Goal: Navigation & Orientation: Understand site structure

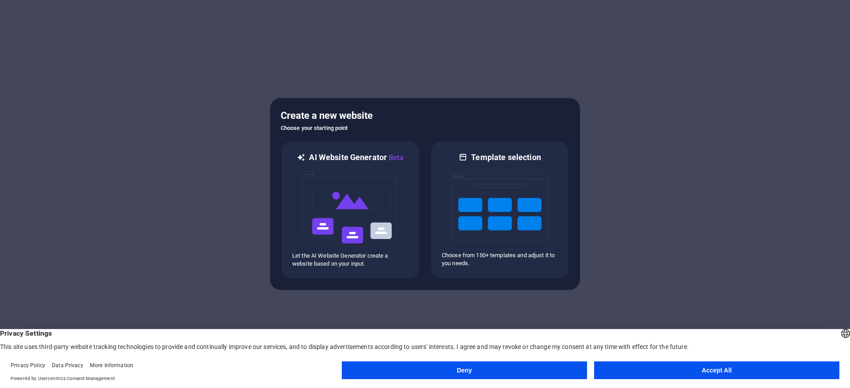
click at [739, 366] on button "Accept All" at bounding box center [716, 370] width 245 height 18
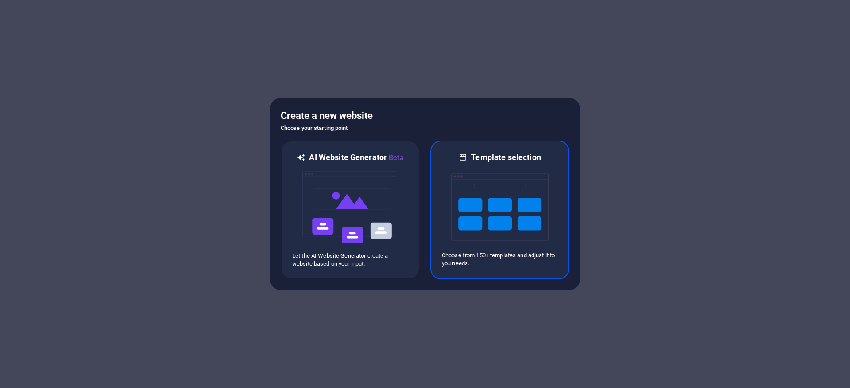
click at [521, 195] on img at bounding box center [499, 207] width 97 height 89
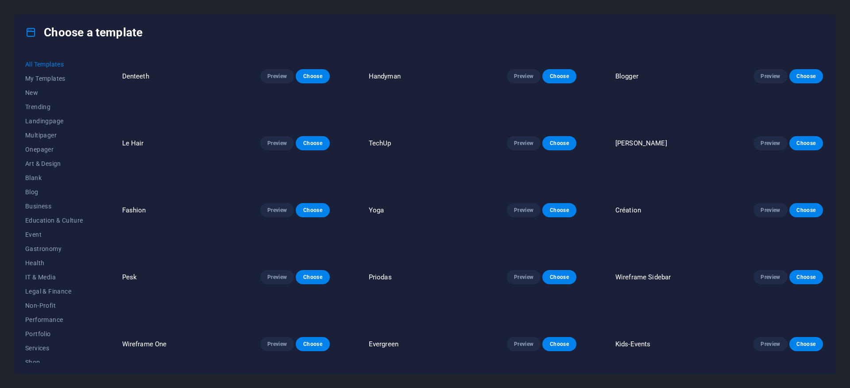
scroll to position [1223, 0]
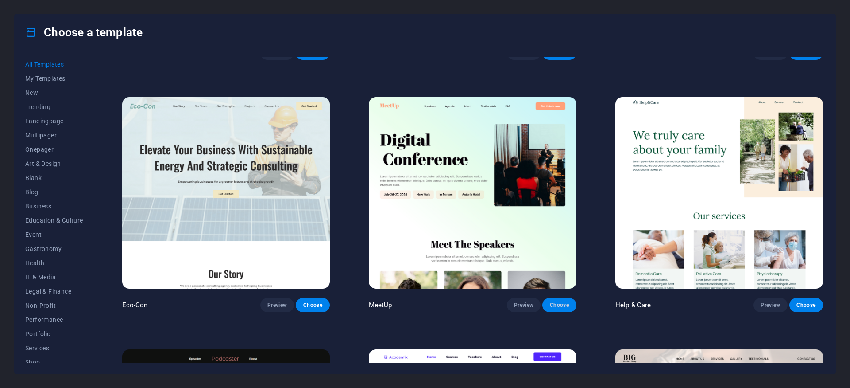
click at [555, 301] on span "Choose" at bounding box center [559, 304] width 19 height 7
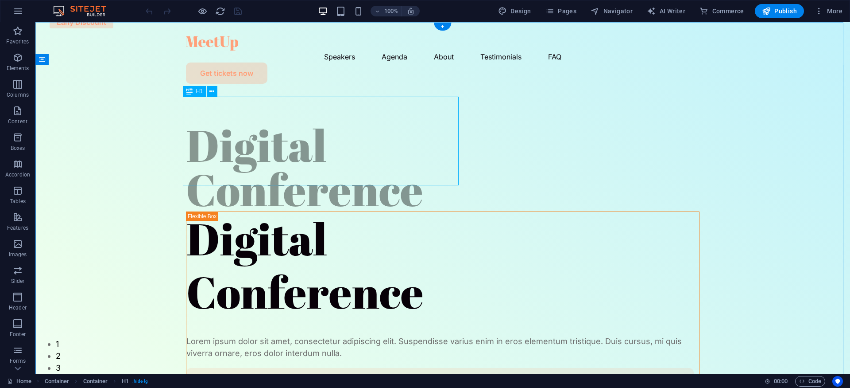
click at [203, 123] on div "Digital Conference" at bounding box center [443, 167] width 514 height 89
click at [245, 252] on div "Digital Conference" at bounding box center [442, 265] width 513 height 106
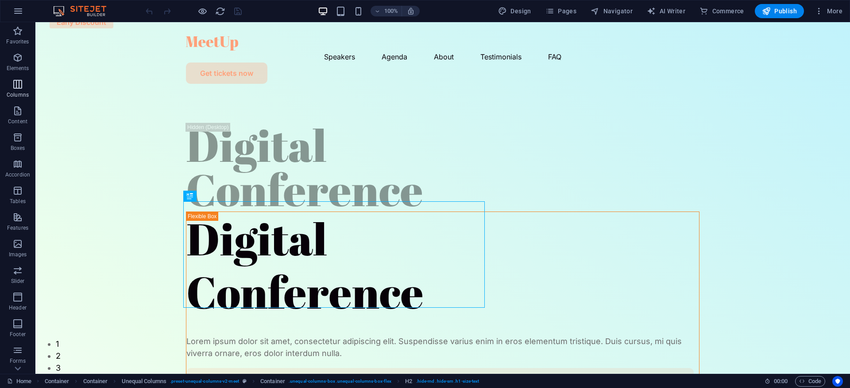
click at [23, 87] on icon "button" at bounding box center [17, 84] width 11 height 11
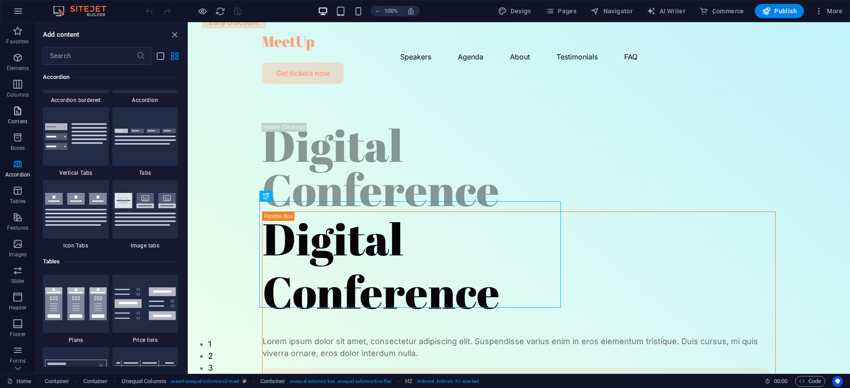
click at [16, 117] on span "Content" at bounding box center [17, 115] width 35 height 21
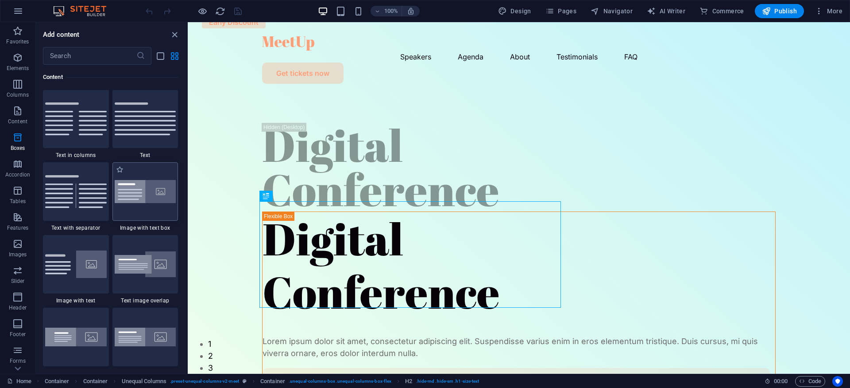
scroll to position [1550, 0]
click at [24, 70] on p "Elements" at bounding box center [18, 68] width 23 height 7
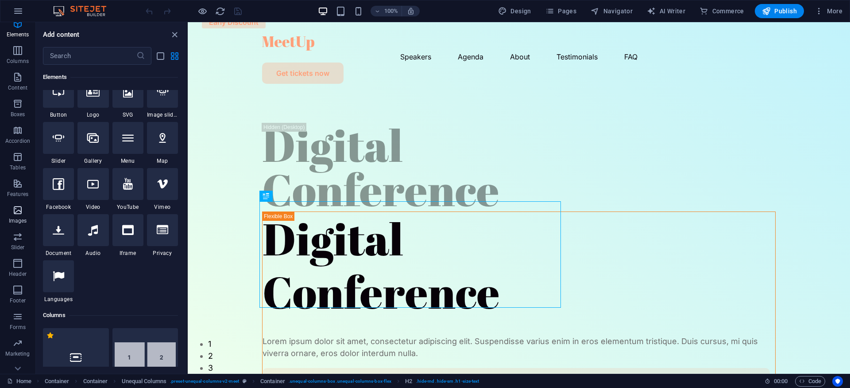
scroll to position [74, 0]
click at [19, 306] on icon "button" at bounding box center [17, 302] width 11 height 11
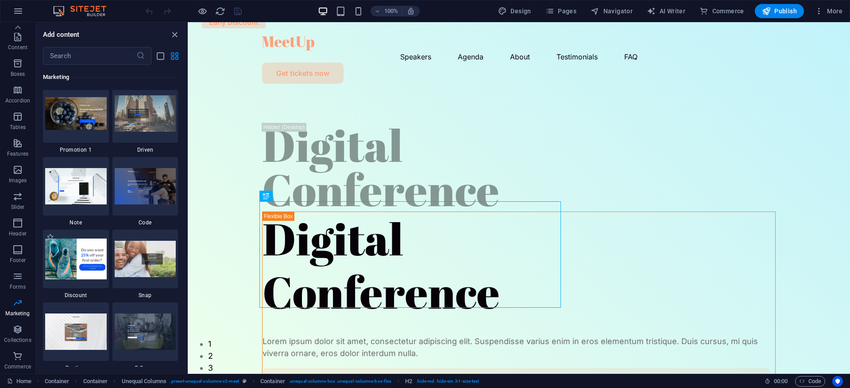
scroll to position [7694, 0]
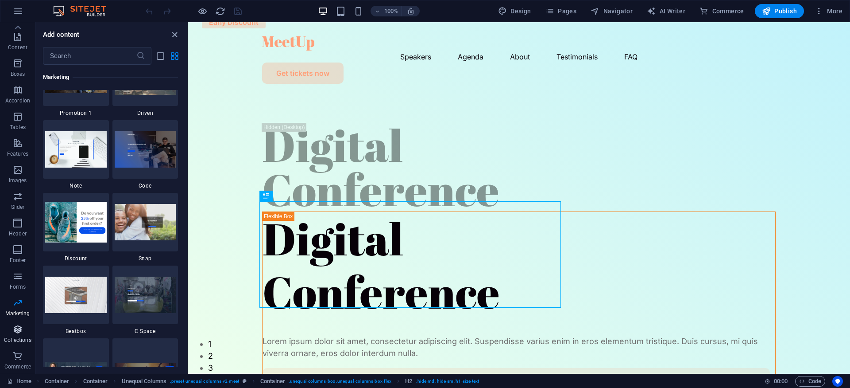
click at [19, 333] on icon "button" at bounding box center [17, 329] width 11 height 11
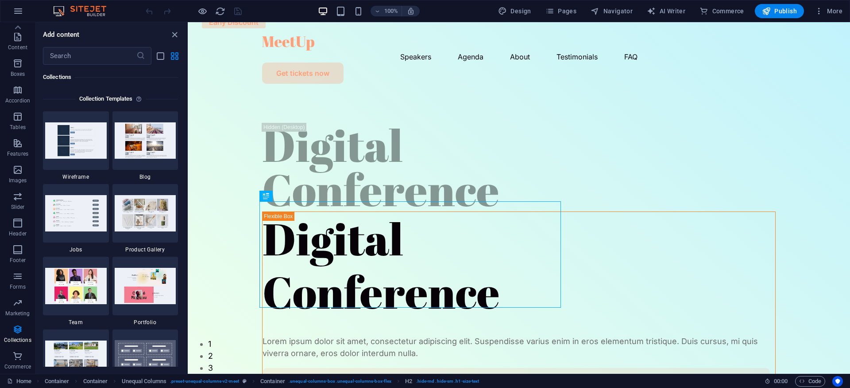
scroll to position [8109, 0]
click at [20, 358] on icon "button" at bounding box center [17, 355] width 11 height 11
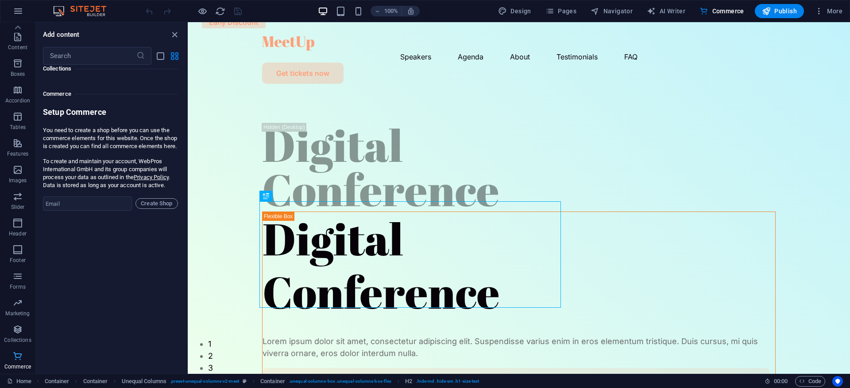
scroll to position [8536, 0]
